Goal: Transaction & Acquisition: Purchase product/service

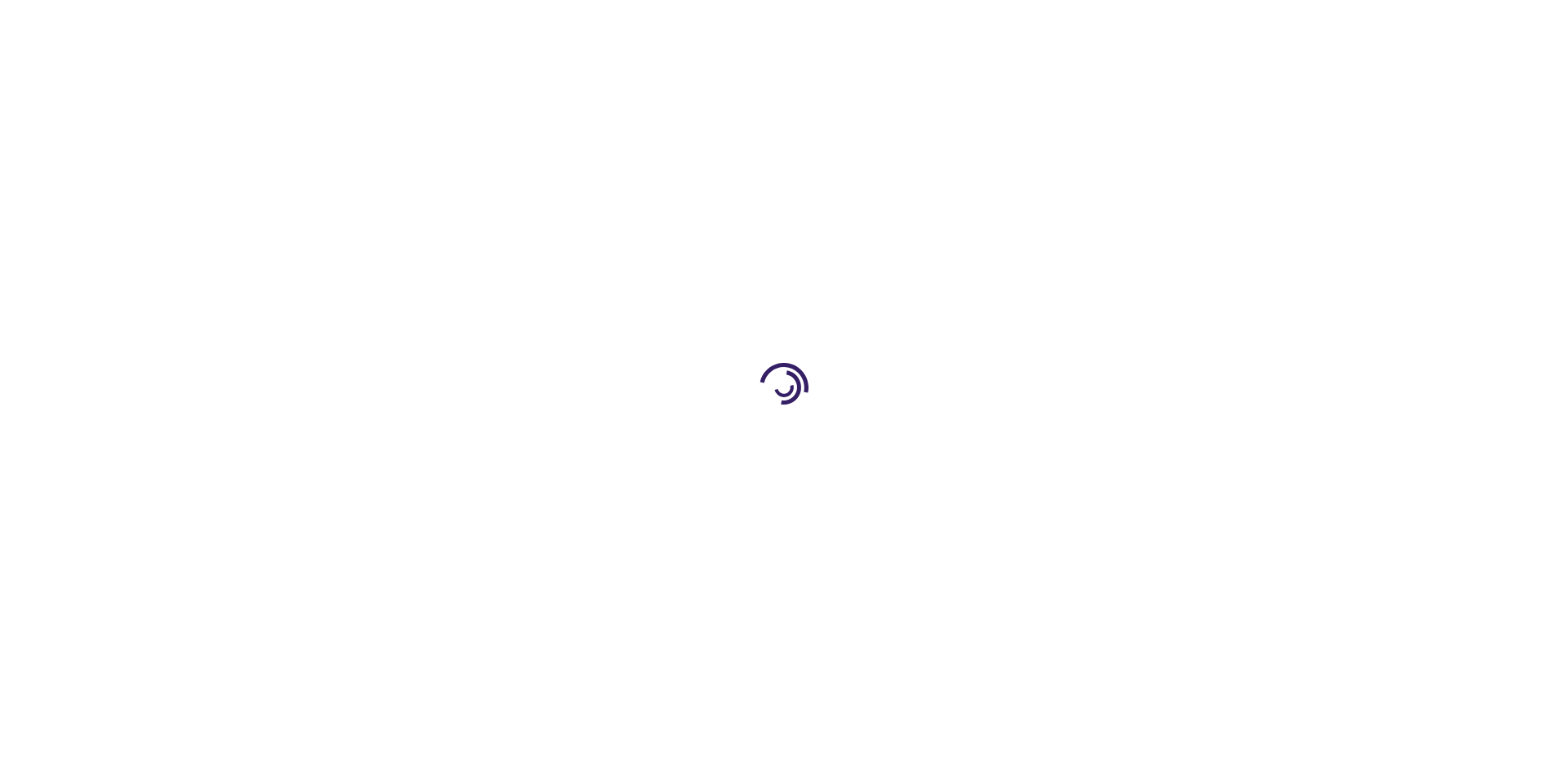
type input "0"
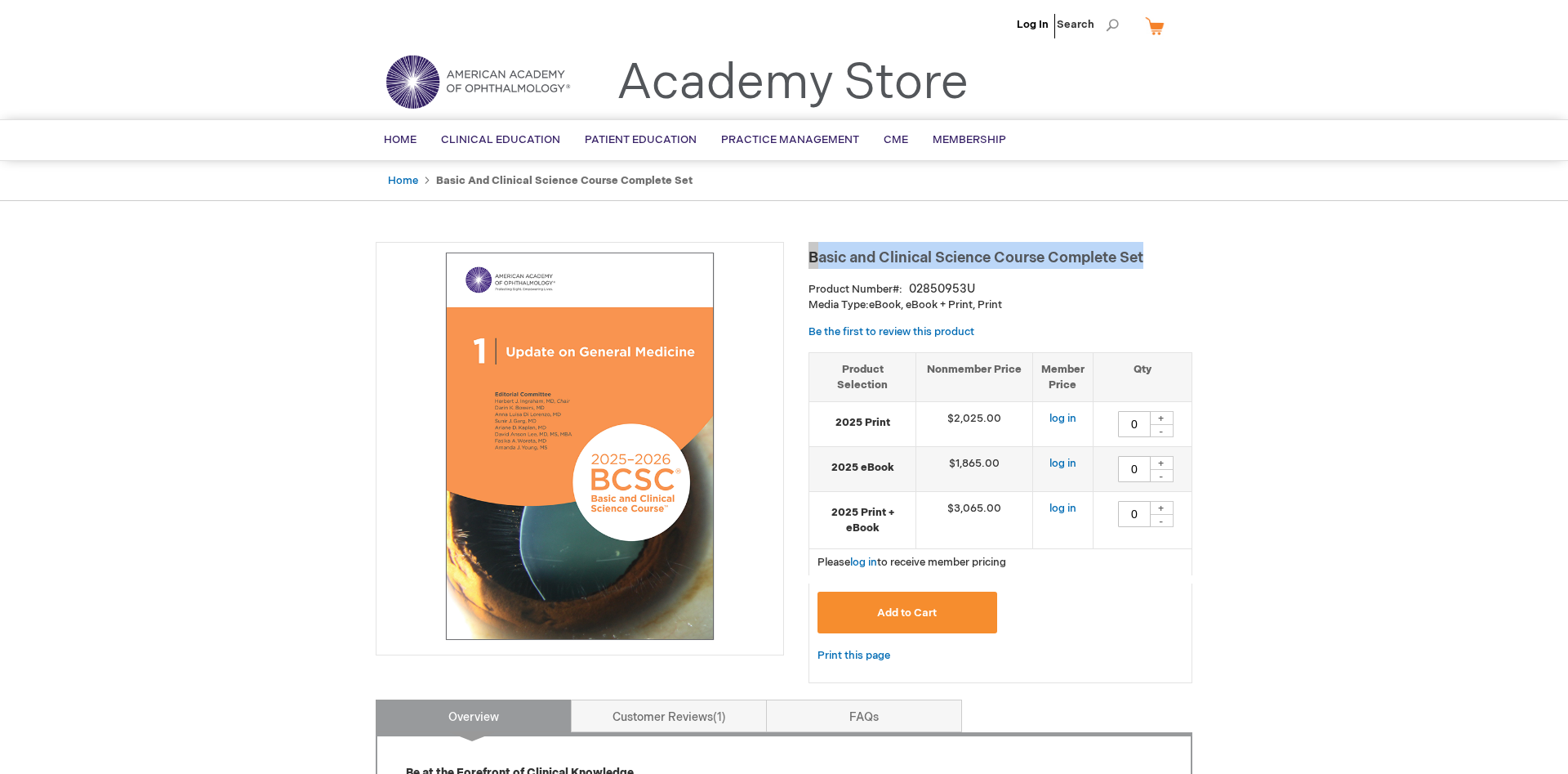
copy span "Basic and Clinical Science Course Complete Set"
drag, startPoint x: 1176, startPoint y: 252, endPoint x: 811, endPoint y: 257, distance: 365.0
click at [811, 257] on h1 "Basic and Clinical Science Course Complete Set" at bounding box center [1001, 255] width 384 height 27
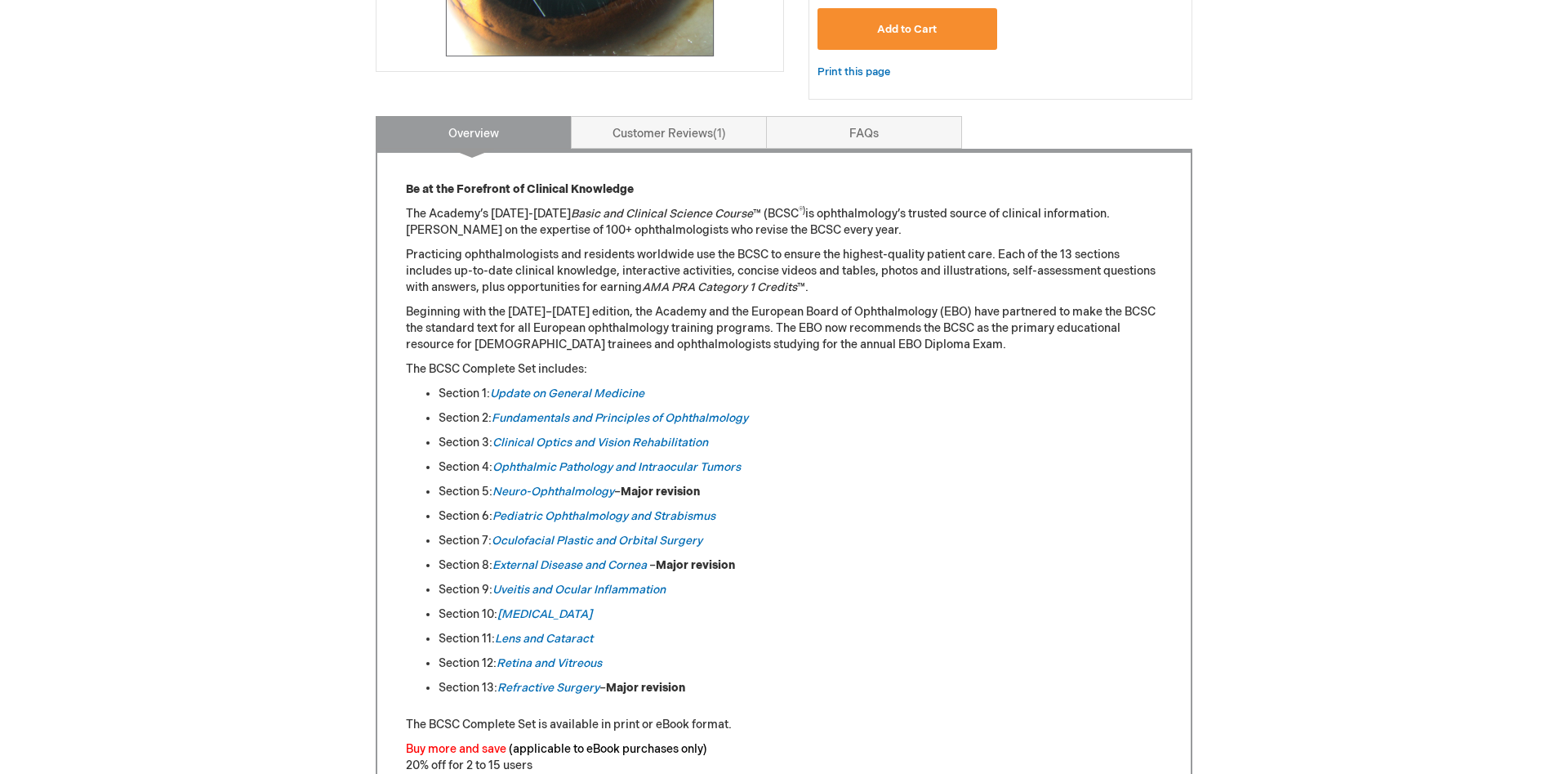
scroll to position [83, 0]
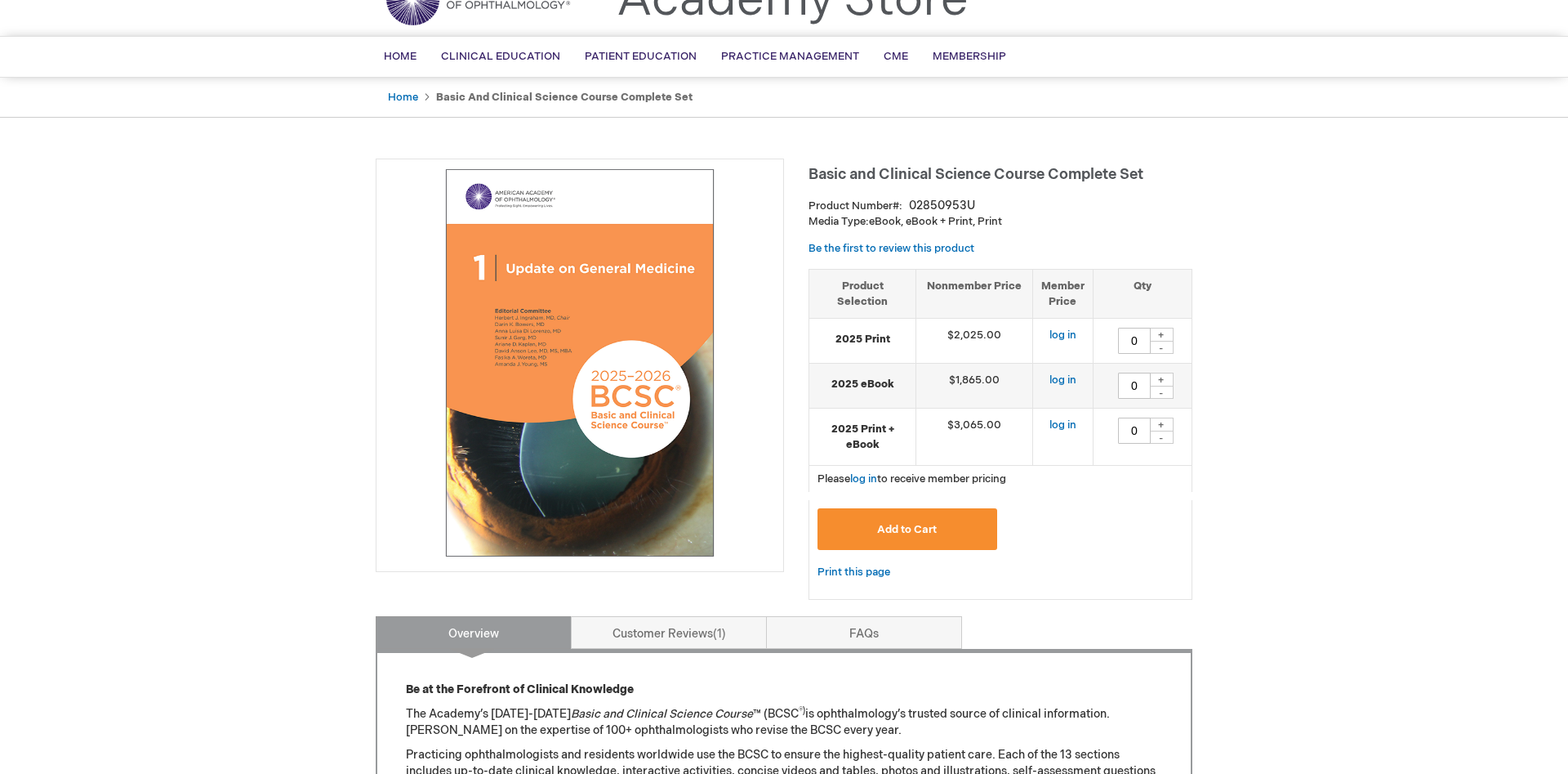
click at [1163, 376] on div "+" at bounding box center [1162, 380] width 24 height 14
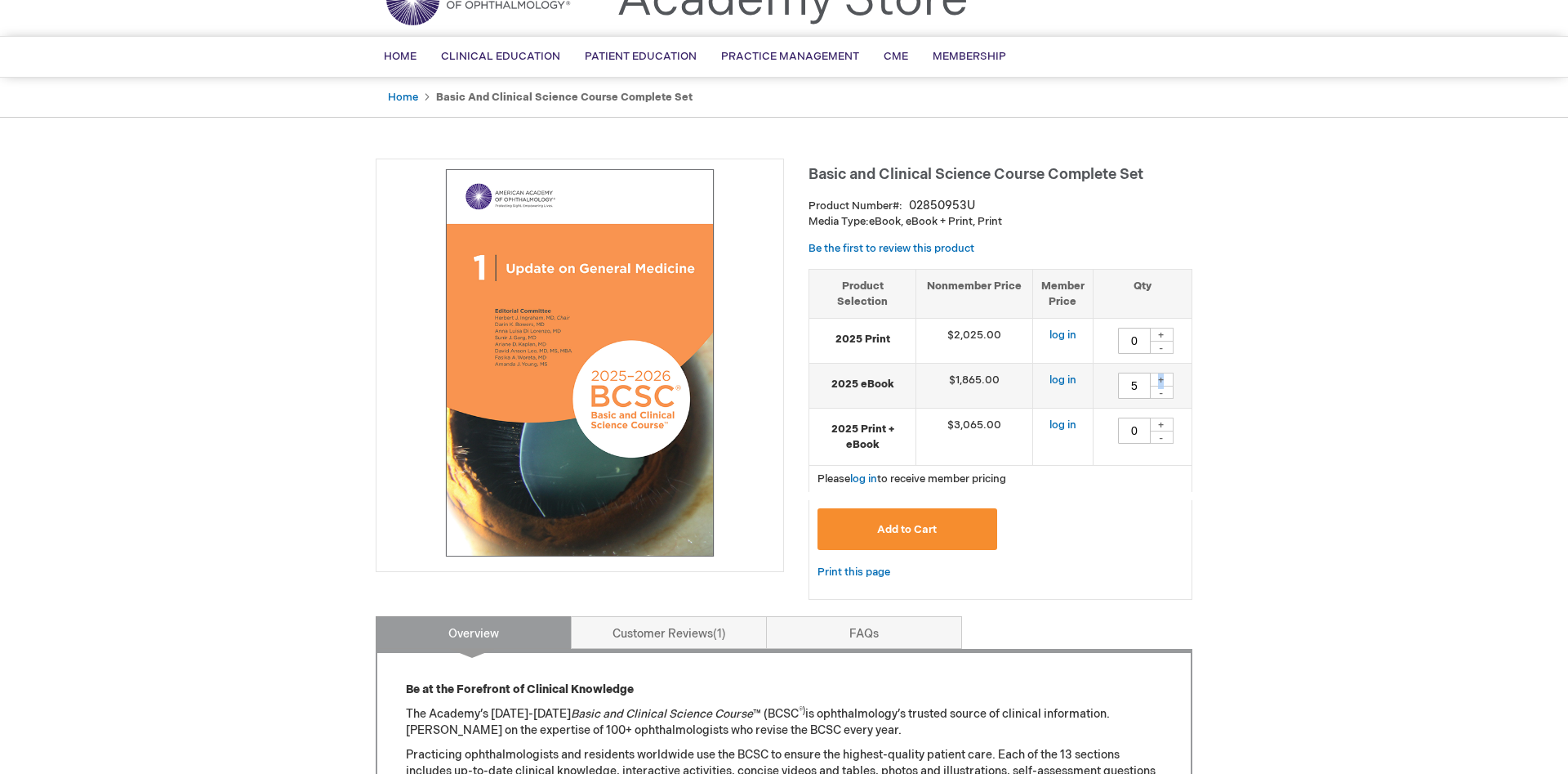
click at [1163, 376] on div "+" at bounding box center [1162, 380] width 24 height 14
type input "8"
click at [914, 529] on span "Add to Cart" at bounding box center [907, 529] width 60 height 13
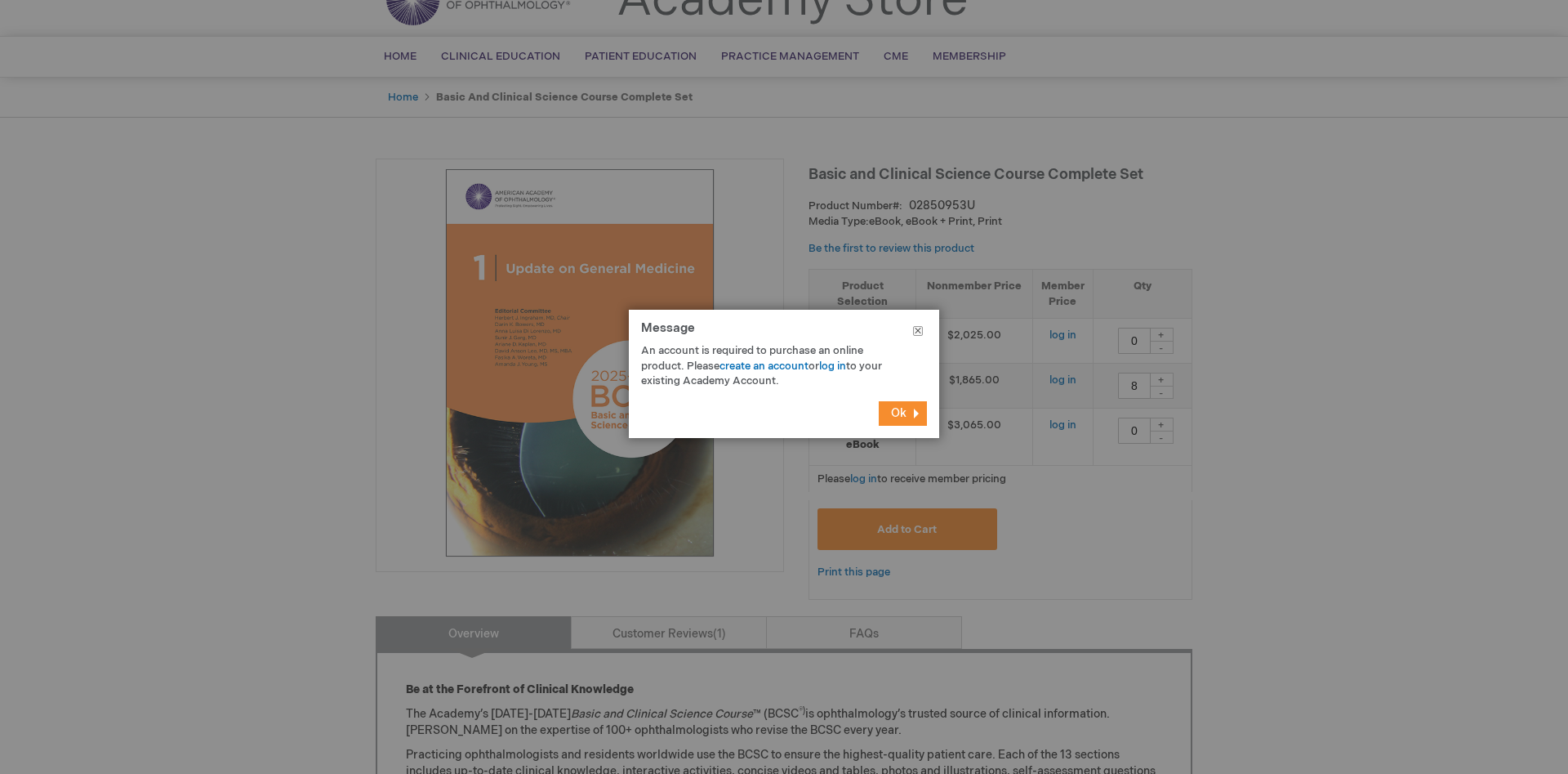
click at [918, 333] on button "Close" at bounding box center [918, 334] width 42 height 49
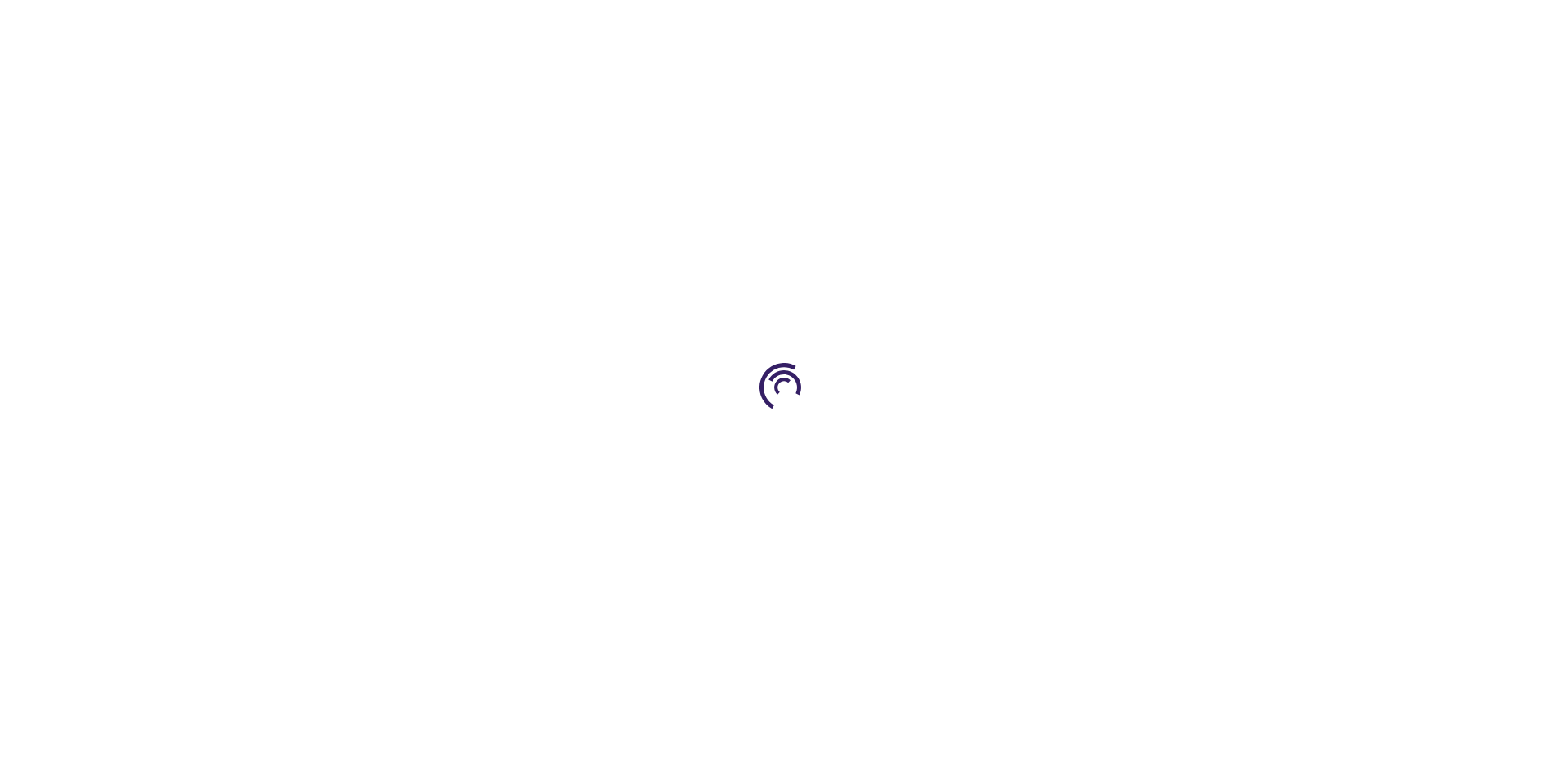
type input "0"
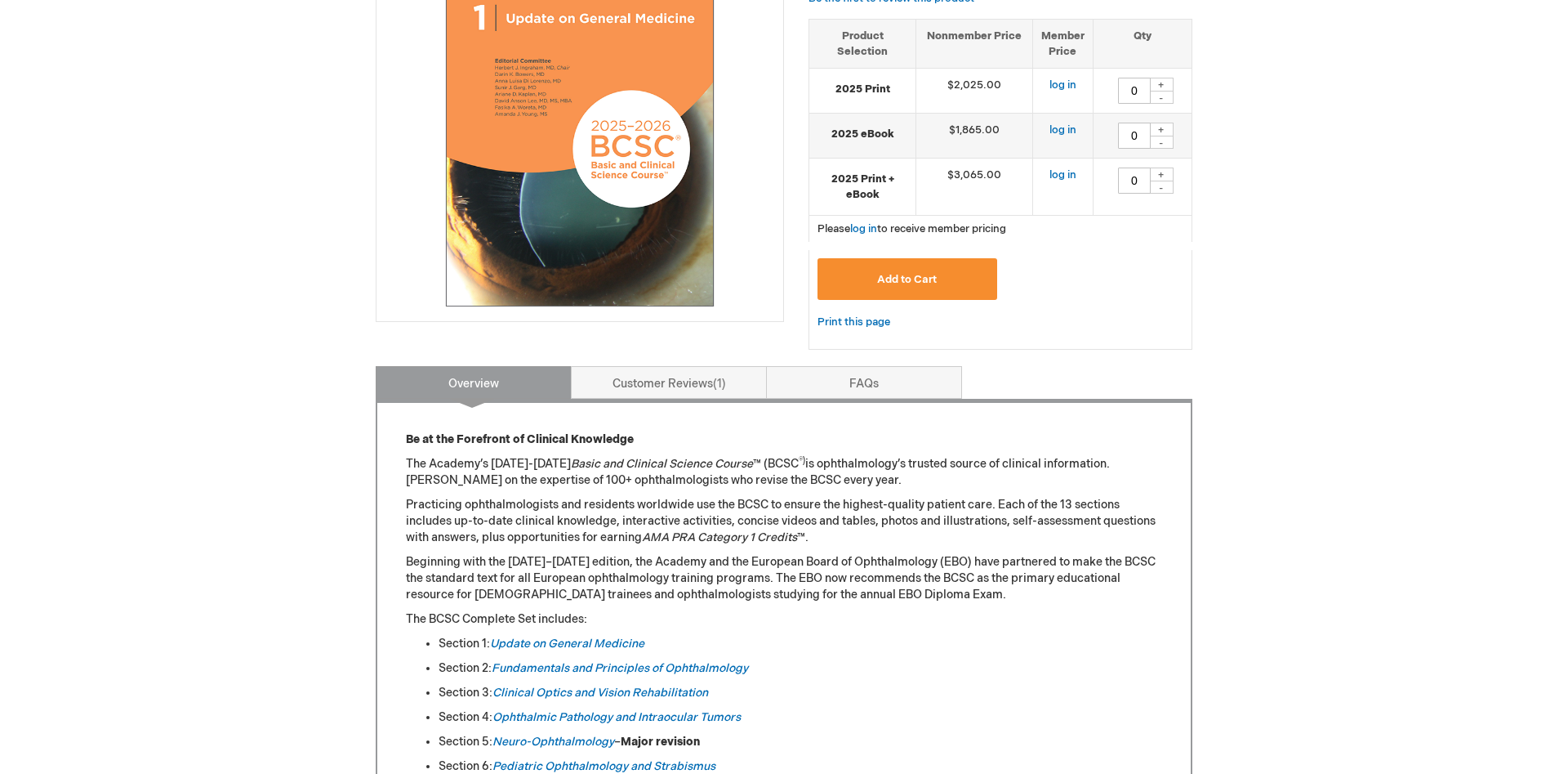
scroll to position [584, 0]
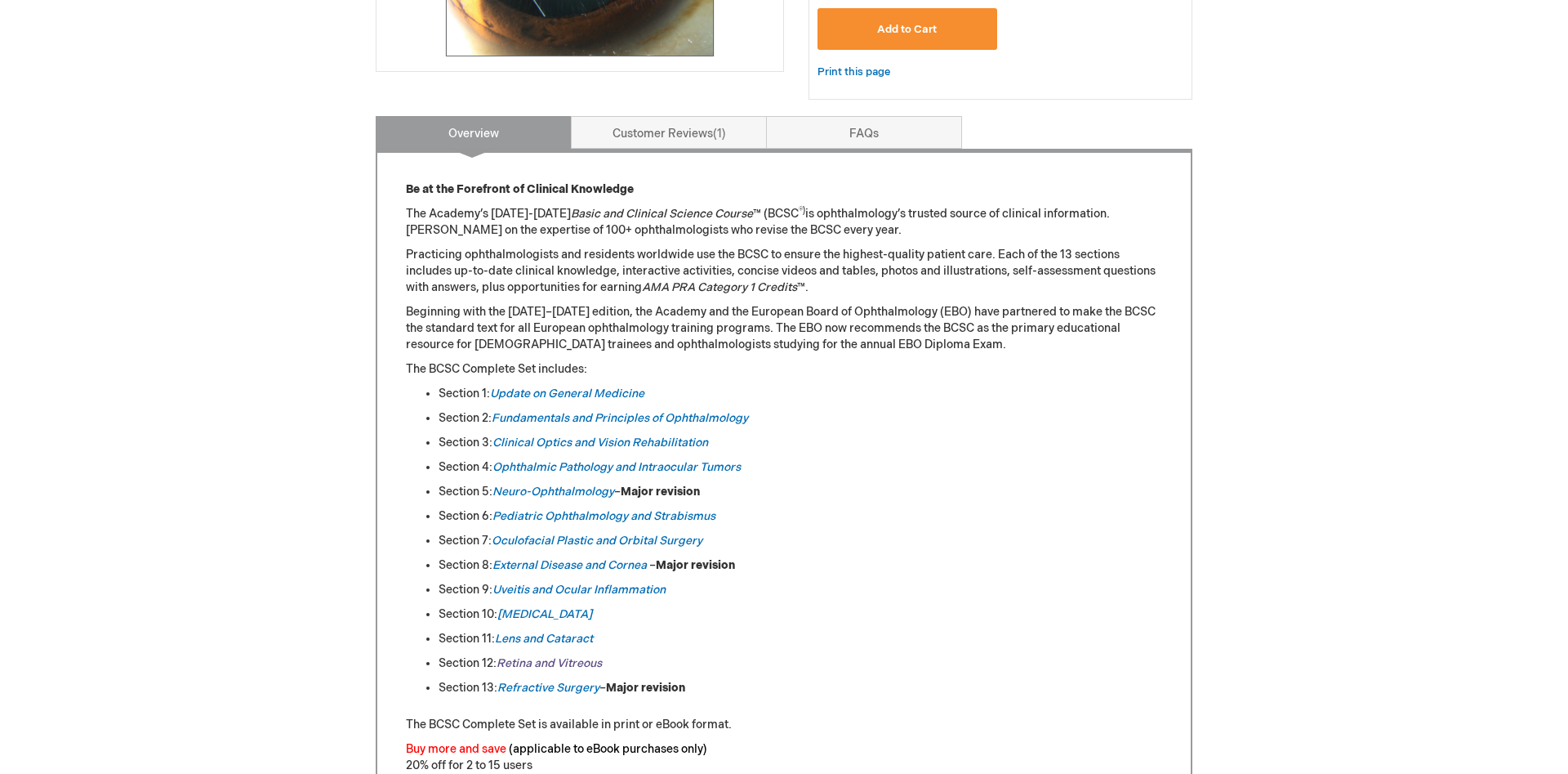
click at [551, 666] on link "Retina and Vitreous" at bounding box center [550, 663] width 105 height 14
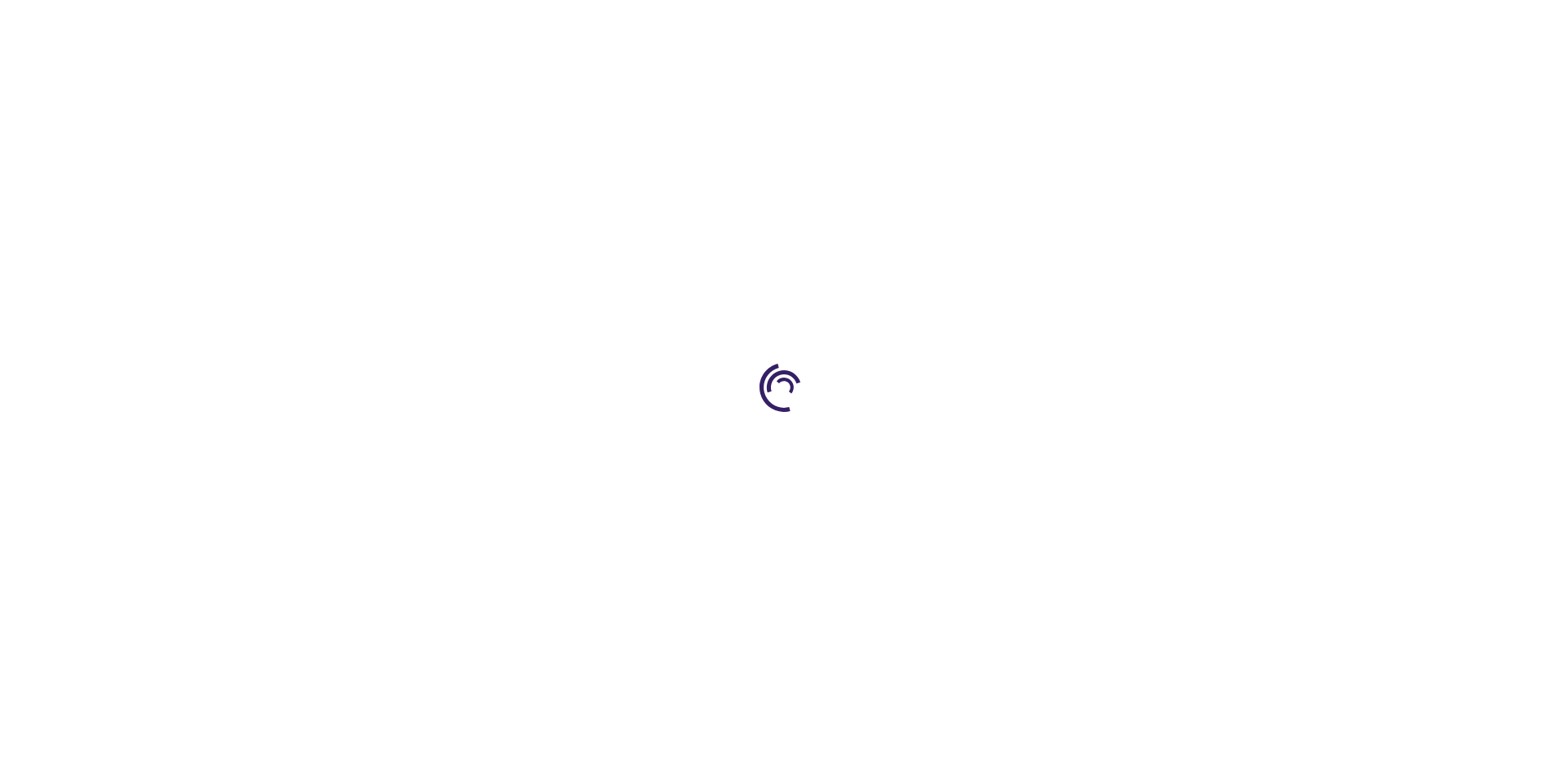
type input "0"
